Goal: Information Seeking & Learning: Learn about a topic

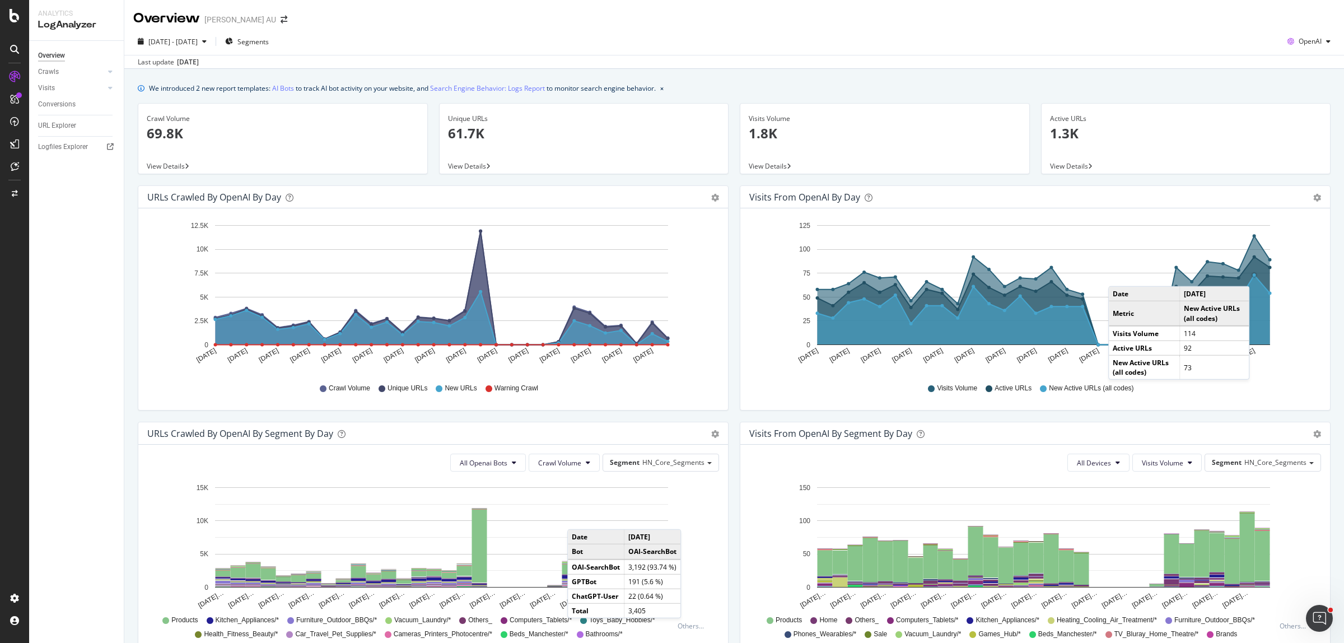
click at [1253, 276] on circle "A chart." at bounding box center [1254, 274] width 3 height 3
